Goal: Ask a question

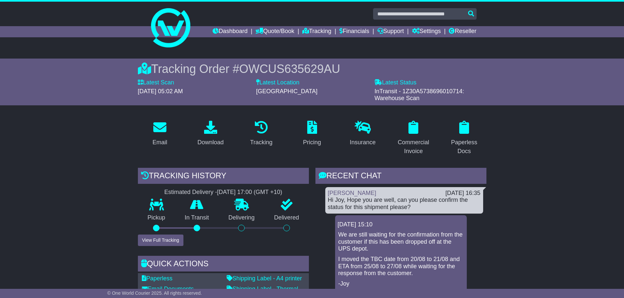
drag, startPoint x: 245, startPoint y: 55, endPoint x: 558, endPoint y: 143, distance: 325.4
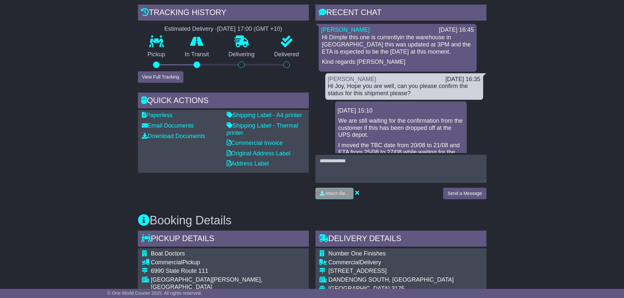
scroll to position [164, 0]
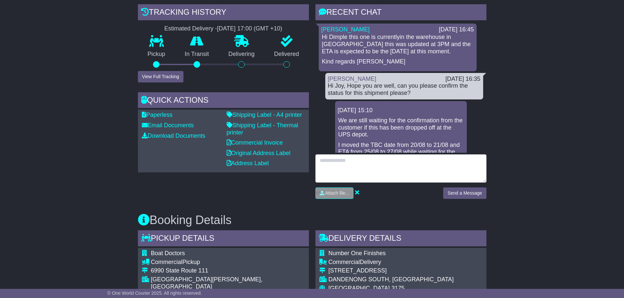
click at [409, 165] on textarea at bounding box center [400, 169] width 171 height 28
type textarea "*"
type textarea "**********"
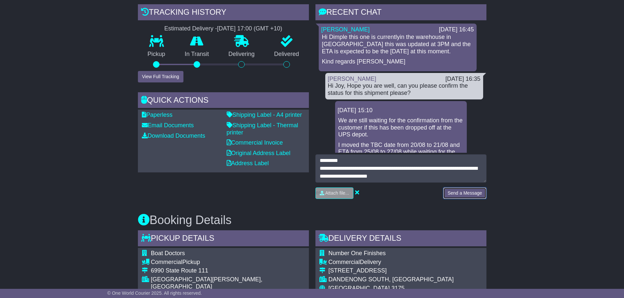
click at [467, 192] on button "Send a Message" at bounding box center [464, 193] width 43 height 11
